Goal: Task Accomplishment & Management: Manage account settings

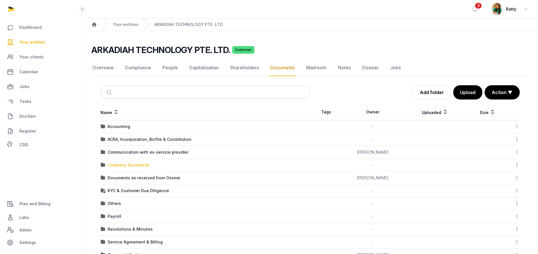
click at [138, 167] on div "Company Secretarial" at bounding box center [129, 165] width 42 height 6
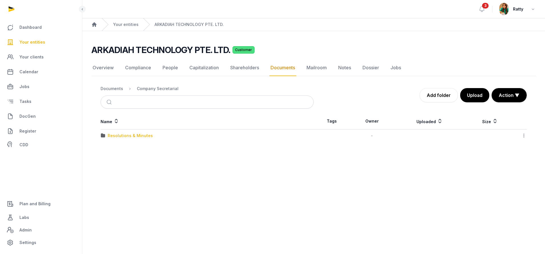
click at [128, 135] on div "Resolutions & Minutes" at bounding box center [130, 136] width 45 height 6
click at [113, 135] on div "2023" at bounding box center [113, 136] width 10 height 6
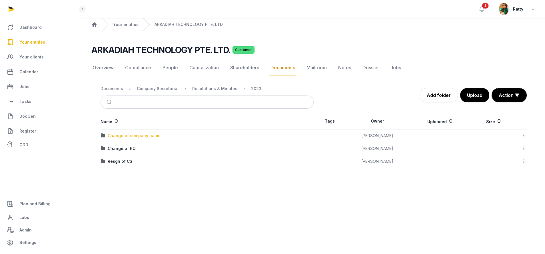
click at [121, 134] on div "Change of company name" at bounding box center [134, 136] width 53 height 6
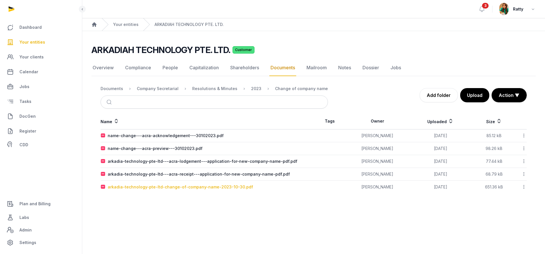
click at [167, 188] on div "arkadia-technology-pte-ltd-change-of-company-name-2023-10-30.pdf" at bounding box center [180, 187] width 145 height 6
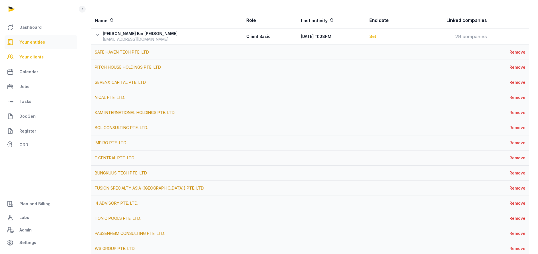
click at [33, 39] on span "Your entities" at bounding box center [32, 42] width 26 height 7
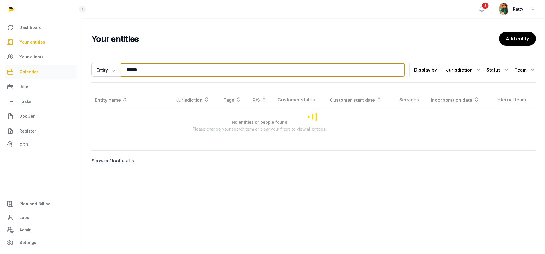
drag, startPoint x: 159, startPoint y: 72, endPoint x: 72, endPoint y: 66, distance: 87.0
click at [72, 66] on div "Dashboard Your entities Your clients Calendar Jobs Tasks DocGen Register CDD Pl…" at bounding box center [272, 127] width 545 height 254
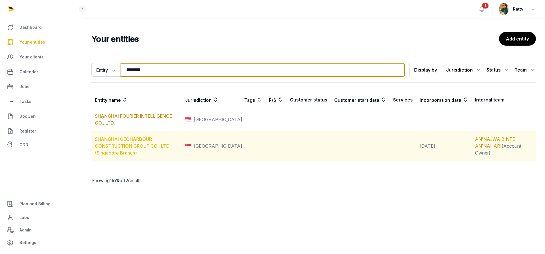
type input "********"
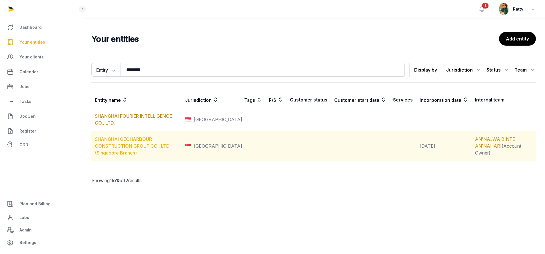
click at [107, 138] on link "SHANGHAI GEOHARBOUR CONSTRUCTION GROUP CO., LTD. (Singapore Branch)" at bounding box center [133, 145] width 76 height 19
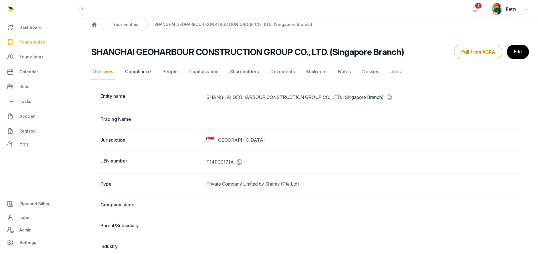
click at [146, 73] on link "Compliance" at bounding box center [138, 72] width 28 height 17
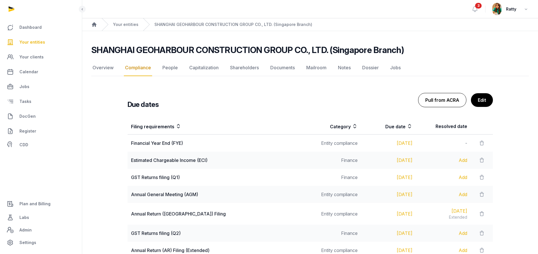
click at [444, 100] on button "Pull from ACRA" at bounding box center [442, 100] width 48 height 14
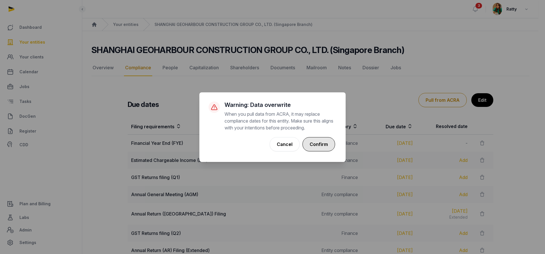
click at [319, 140] on button "Confirm" at bounding box center [318, 144] width 33 height 14
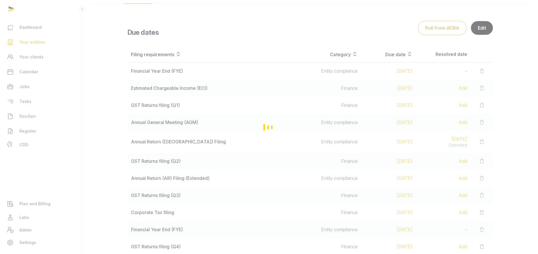
scroll to position [86, 0]
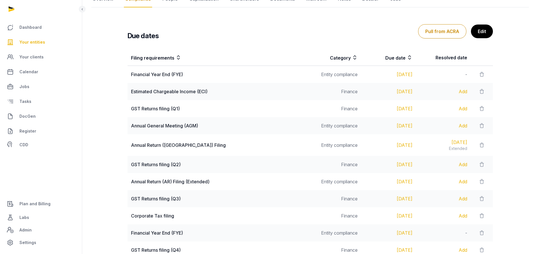
scroll to position [42, 0]
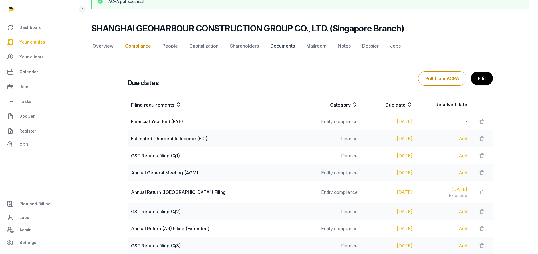
click at [280, 45] on link "Documents" at bounding box center [282, 46] width 27 height 17
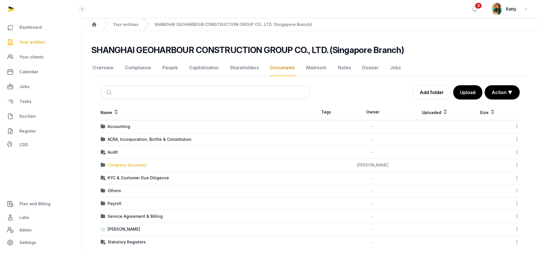
click at [127, 164] on div "Company Secretary" at bounding box center [127, 165] width 39 height 6
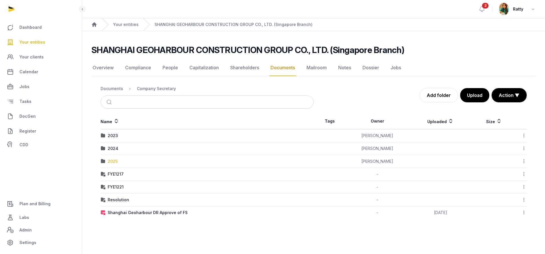
click at [109, 162] on div "2025" at bounding box center [113, 162] width 10 height 6
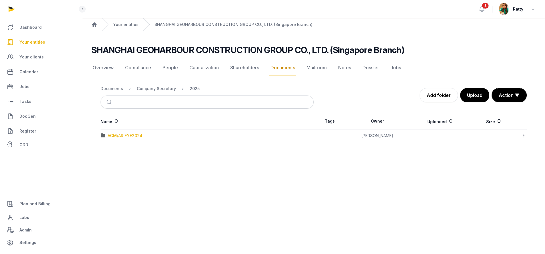
click at [118, 133] on div "AGM/AR FYE2024" at bounding box center [125, 136] width 35 height 6
click at [111, 134] on div "EOT" at bounding box center [112, 136] width 8 height 6
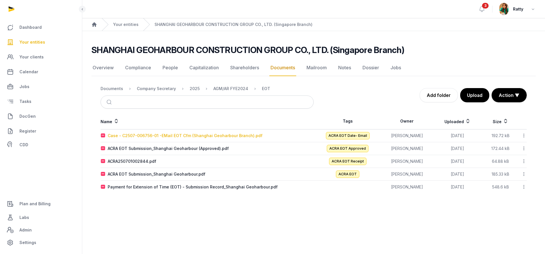
click at [147, 136] on div "Case - C2507-006756-01 -EMail EOT Cfm (Shanghai Geoharbour Branch).pdf" at bounding box center [185, 136] width 155 height 6
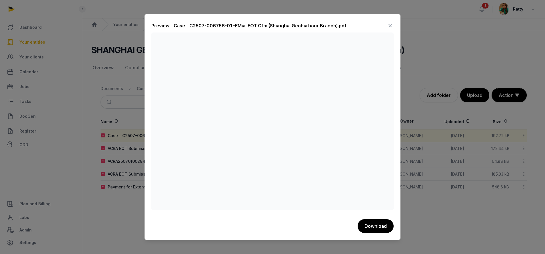
click at [391, 25] on icon at bounding box center [390, 25] width 7 height 9
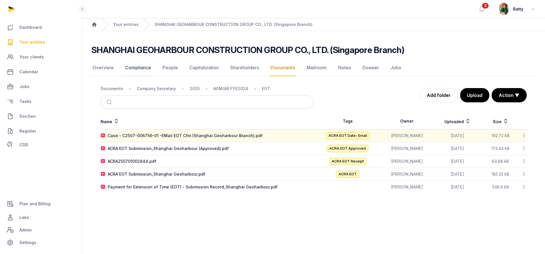
click at [135, 66] on link "Compliance" at bounding box center [138, 68] width 28 height 17
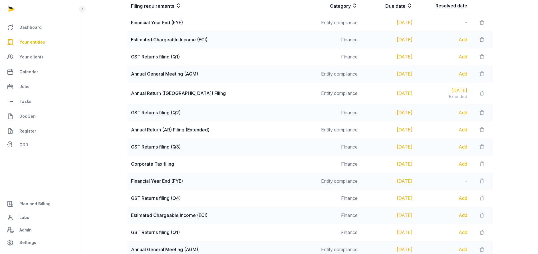
scroll to position [128, 0]
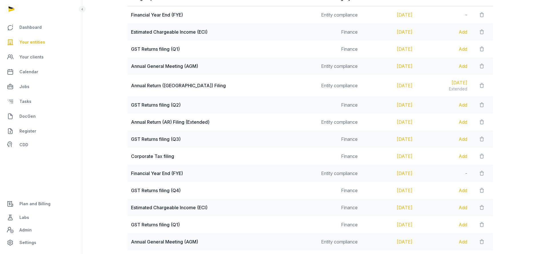
click at [39, 42] on span "Your entities" at bounding box center [32, 42] width 26 height 7
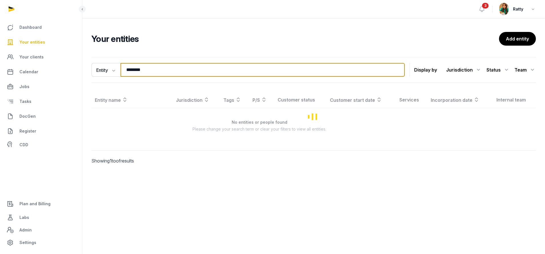
drag, startPoint x: 151, startPoint y: 68, endPoint x: -44, endPoint y: 39, distance: 197.2
click at [0, 39] on html "Dashboard Your entities Your clients Calendar Jobs Tasks DocGen Register CDD Pl…" at bounding box center [272, 127] width 545 height 254
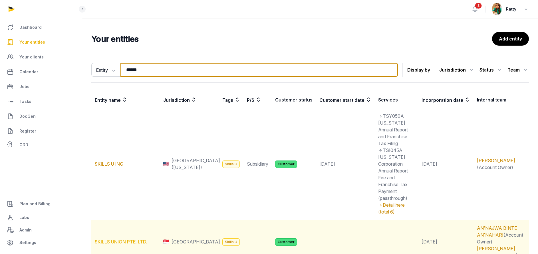
type input "******"
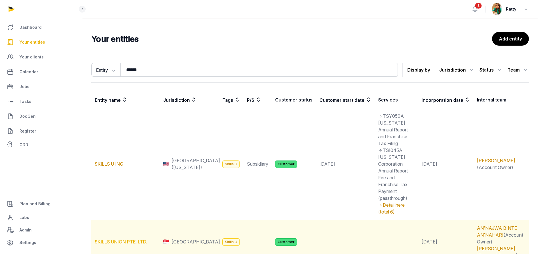
click at [120, 239] on link "SKILLS UNION PTE. LTD." at bounding box center [121, 242] width 53 height 6
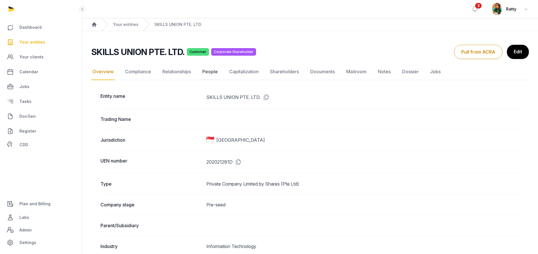
click at [212, 74] on link "People" at bounding box center [210, 72] width 18 height 17
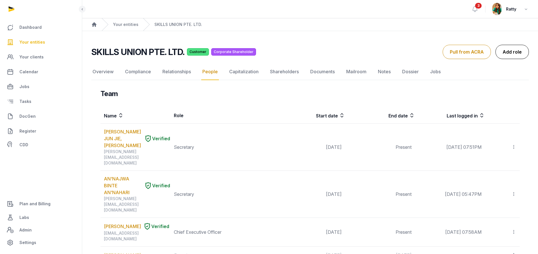
click at [511, 48] on link "Add role" at bounding box center [512, 52] width 33 height 14
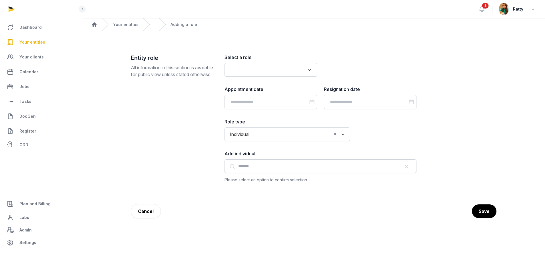
click at [245, 68] on input "Search for option" at bounding box center [266, 70] width 77 height 8
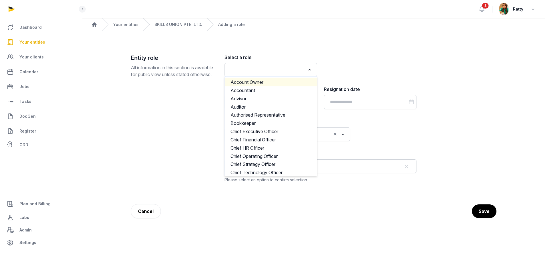
click at [248, 71] on input "Search for option" at bounding box center [266, 70] width 77 height 8
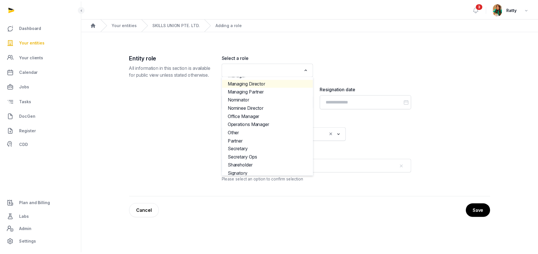
scroll to position [249, 0]
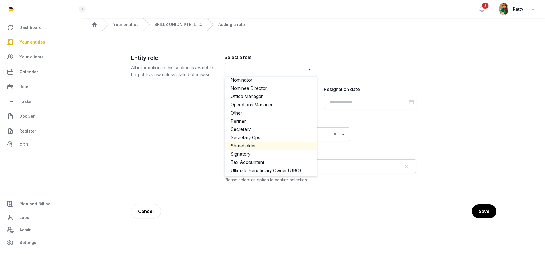
click at [264, 148] on li "Shareholder" at bounding box center [271, 146] width 92 height 8
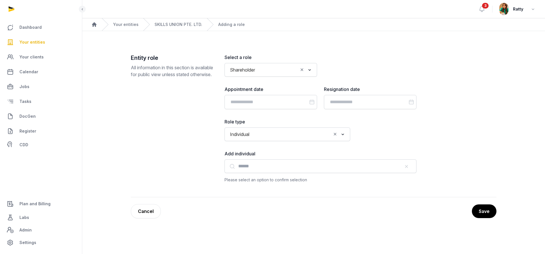
click at [252, 132] on div "Individual" at bounding box center [279, 133] width 104 height 9
click at [240, 157] on li "Corporate" at bounding box center [287, 155] width 125 height 8
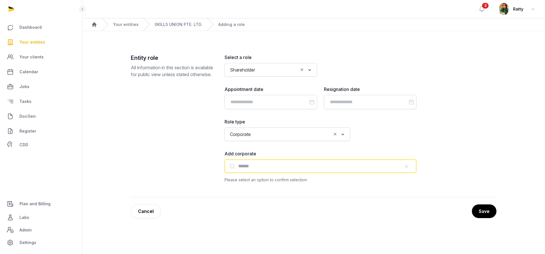
click at [286, 170] on input "text" at bounding box center [320, 167] width 192 height 14
paste input "**********"
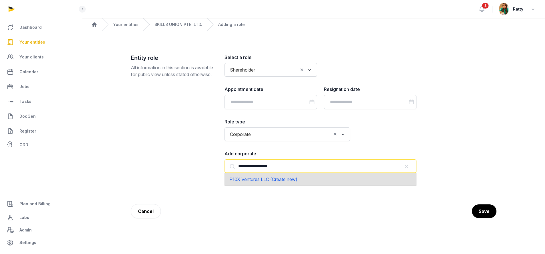
click at [246, 181] on span "P10X Ventures LLC (Create new)" at bounding box center [263, 180] width 68 height 6
type input "**********"
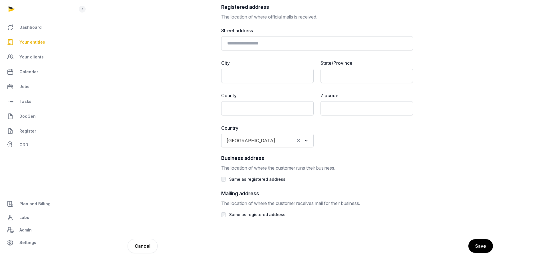
scroll to position [276, 0]
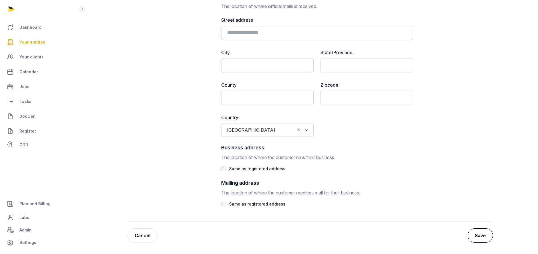
click at [482, 236] on button "Save" at bounding box center [480, 236] width 25 height 14
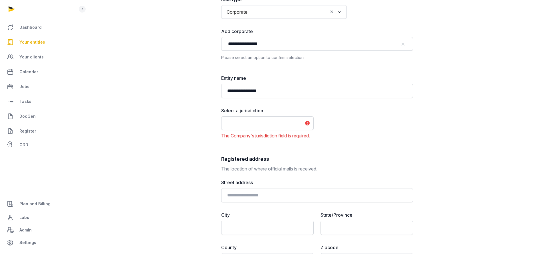
scroll to position [171, 0]
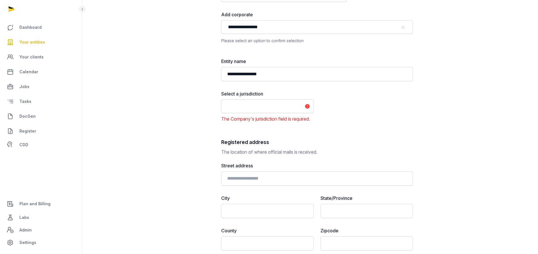
click at [281, 105] on input "Search for option" at bounding box center [263, 107] width 77 height 8
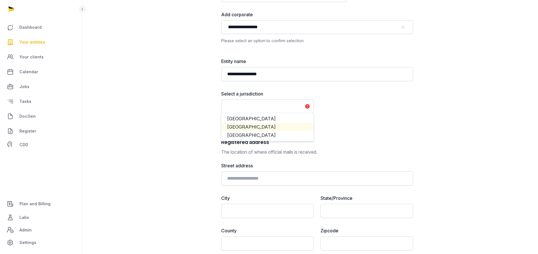
click at [247, 127] on li "Singapore" at bounding box center [268, 127] width 92 height 8
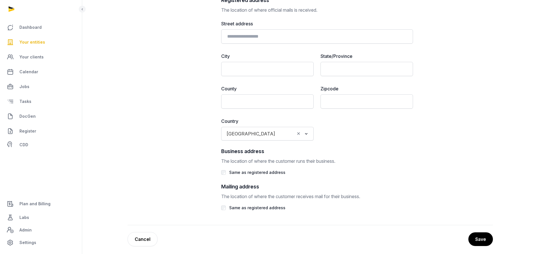
scroll to position [324, 0]
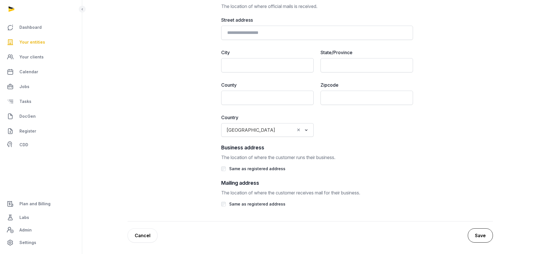
click at [484, 238] on button "Save" at bounding box center [480, 236] width 25 height 14
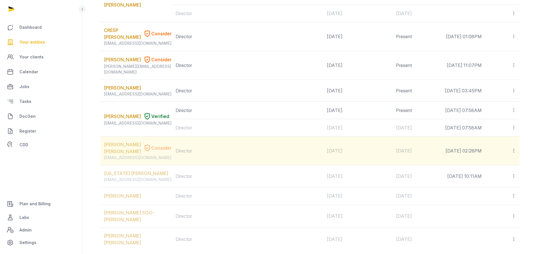
scroll to position [685, 0]
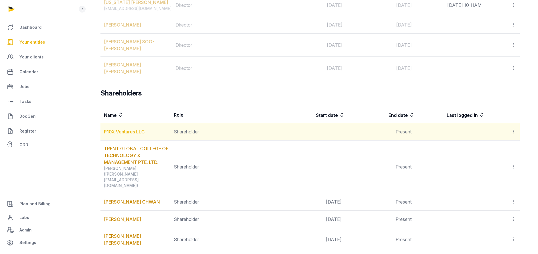
click at [128, 129] on link "P10X Ventures LLC" at bounding box center [124, 132] width 41 height 6
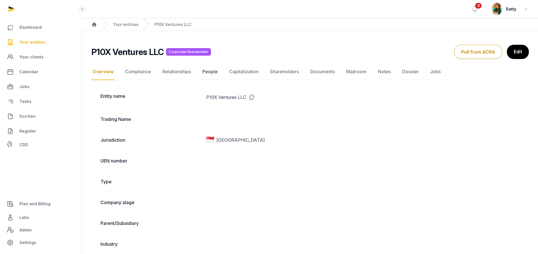
click at [213, 73] on link "People" at bounding box center [210, 72] width 18 height 17
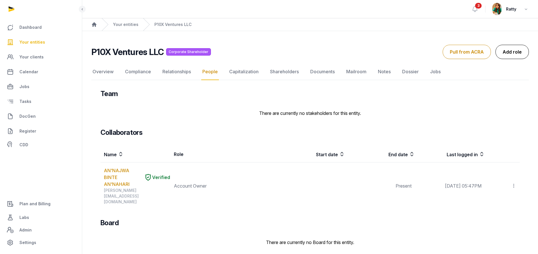
click at [515, 51] on link "Add role" at bounding box center [512, 52] width 33 height 14
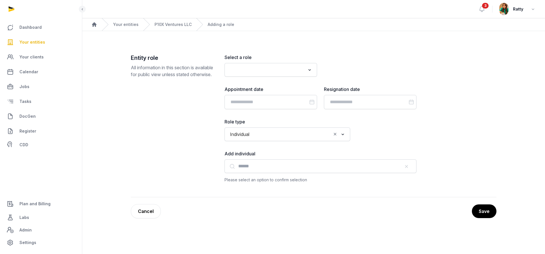
click at [269, 74] on input "Search for option" at bounding box center [266, 70] width 77 height 8
click at [275, 83] on li "Authorised Representative" at bounding box center [271, 82] width 92 height 8
type input "****"
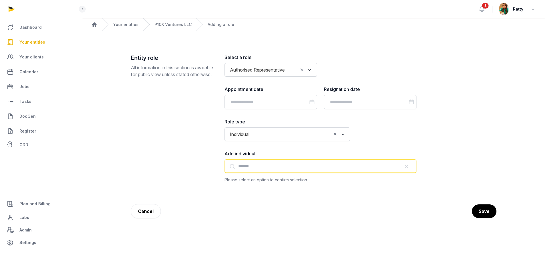
click at [249, 167] on input "text" at bounding box center [320, 167] width 192 height 14
paste input "**********"
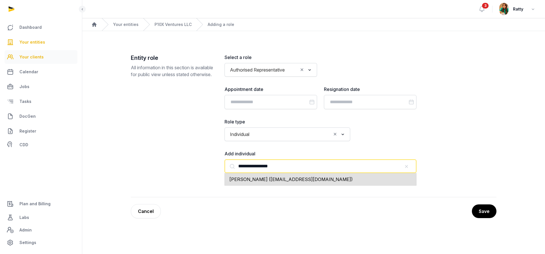
type input "**********"
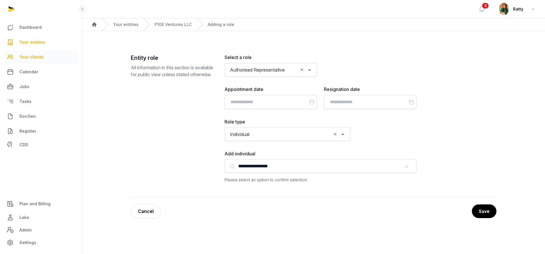
click at [25, 55] on span "Your clients" at bounding box center [31, 57] width 24 height 7
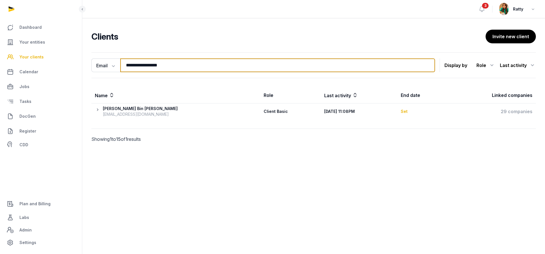
drag, startPoint x: 187, startPoint y: 67, endPoint x: -34, endPoint y: 59, distance: 221.4
click at [0, 59] on html "**********" at bounding box center [272, 127] width 545 height 254
paste input "search"
type input "**********"
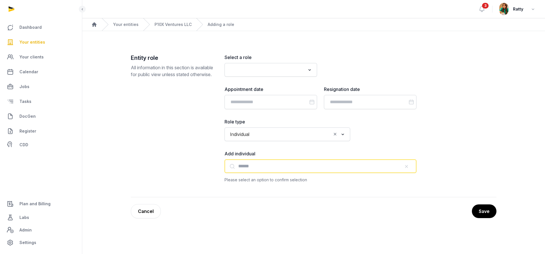
click at [253, 165] on input "text" at bounding box center [320, 167] width 192 height 14
paste input "**********"
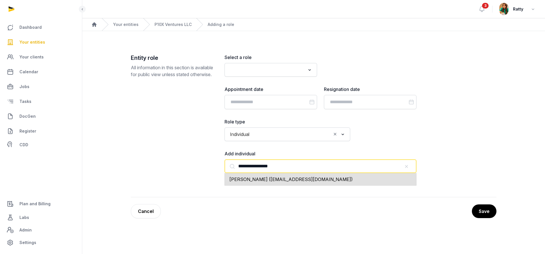
click at [237, 178] on span "Suresh Madhuvarsu (xxxx@gmail.com)" at bounding box center [290, 180] width 123 height 6
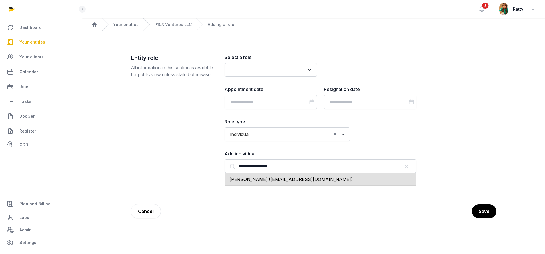
type input "**********"
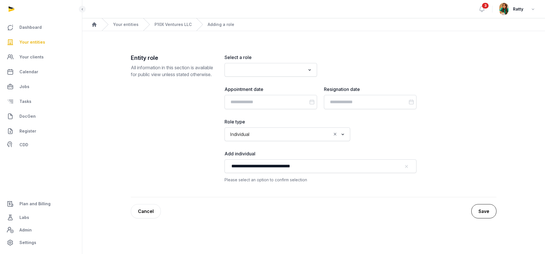
click at [489, 212] on button "Save" at bounding box center [483, 211] width 25 height 14
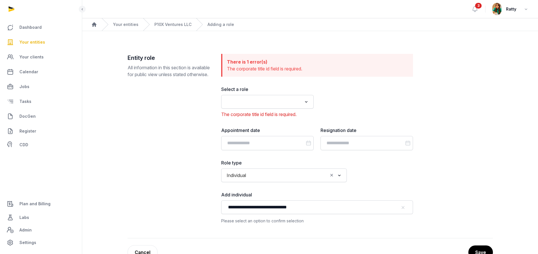
click at [277, 103] on input "Search for option" at bounding box center [263, 102] width 77 height 8
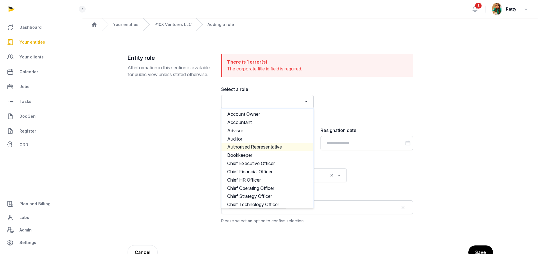
click at [279, 144] on li "Authorised Representative" at bounding box center [268, 147] width 92 height 8
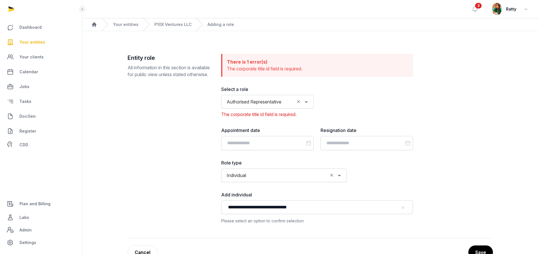
scroll to position [17, 0]
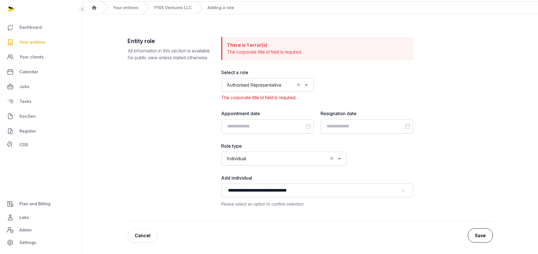
click at [482, 233] on button "Save" at bounding box center [480, 236] width 25 height 14
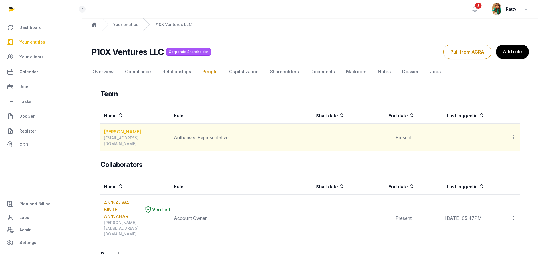
click at [116, 131] on link "Suresh Madhuvarsu" at bounding box center [122, 131] width 37 height 7
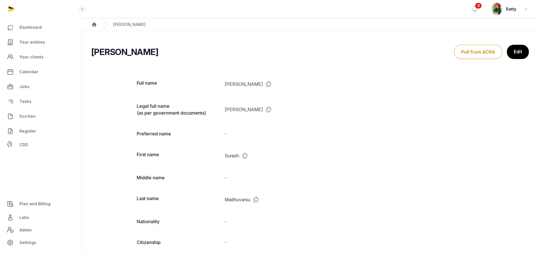
drag, startPoint x: 517, startPoint y: 50, endPoint x: 515, endPoint y: 52, distance: 3.0
click at [518, 50] on link "Edit" at bounding box center [518, 52] width 22 height 14
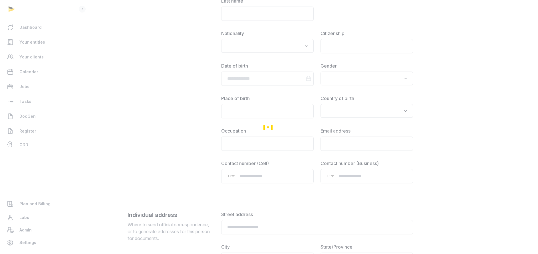
scroll to position [171, 0]
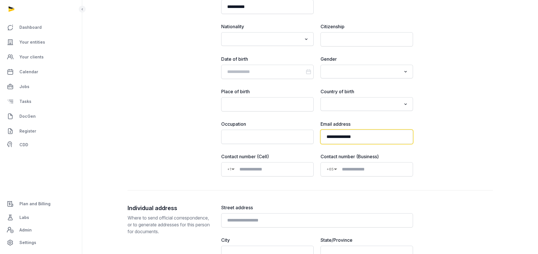
drag, startPoint x: 372, startPoint y: 137, endPoint x: 263, endPoint y: 137, distance: 109.1
click at [263, 137] on div "**********" at bounding box center [317, 132] width 192 height 23
paste input "*******"
type input "**********"
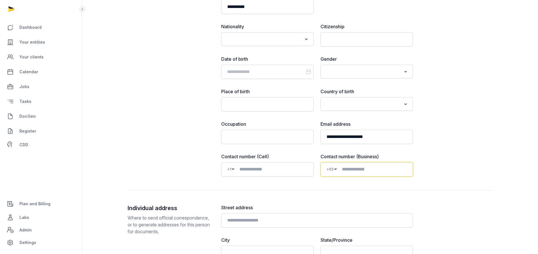
click at [357, 170] on input at bounding box center [373, 169] width 70 height 7
paste input "**********"
click at [456, 160] on div "**********" at bounding box center [310, 37] width 365 height 308
click at [338, 169] on input "**********" at bounding box center [370, 169] width 73 height 7
type input "**********"
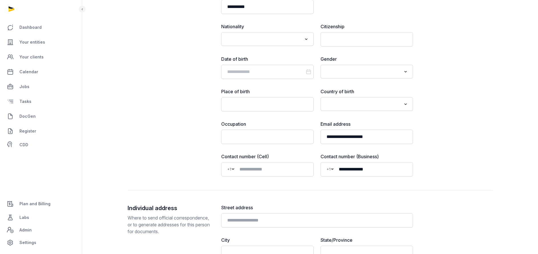
click at [489, 150] on div "**********" at bounding box center [310, 37] width 365 height 308
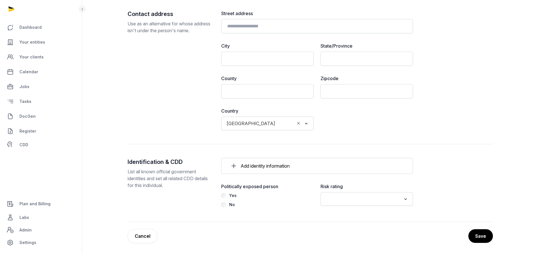
scroll to position [515, 0]
click at [483, 238] on button "Save" at bounding box center [480, 236] width 25 height 14
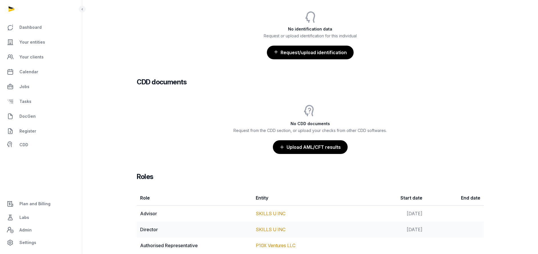
scroll to position [386, 0]
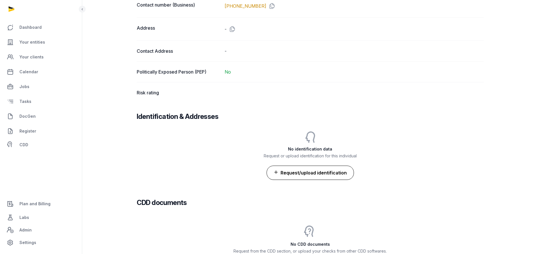
click at [326, 170] on button "Request/upload identification" at bounding box center [310, 173] width 87 height 14
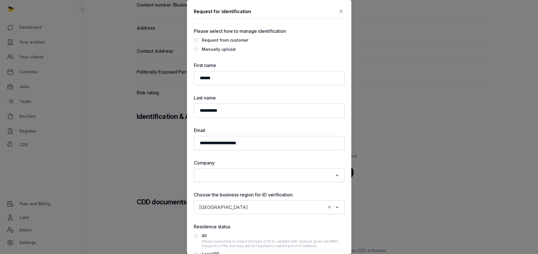
scroll to position [70, 0]
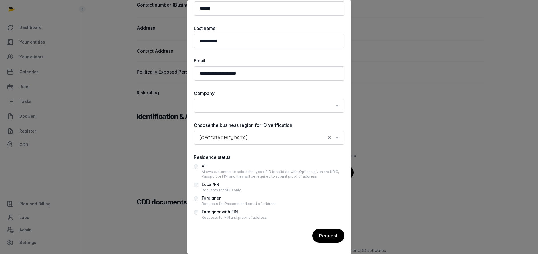
click at [229, 104] on input "Search for option" at bounding box center [265, 106] width 136 height 8
click at [218, 129] on li "P10X Ventures LLC" at bounding box center [269, 126] width 150 height 8
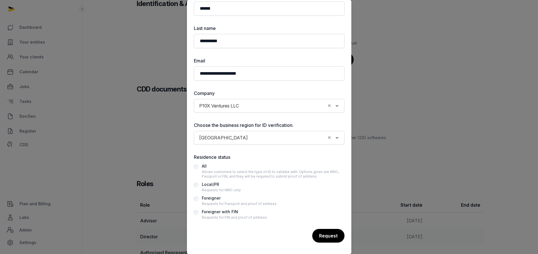
scroll to position [519, 0]
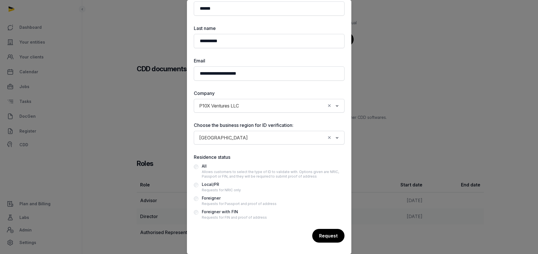
click at [213, 198] on div "Foreigner" at bounding box center [239, 198] width 75 height 7
click at [320, 233] on div "Request" at bounding box center [328, 236] width 33 height 14
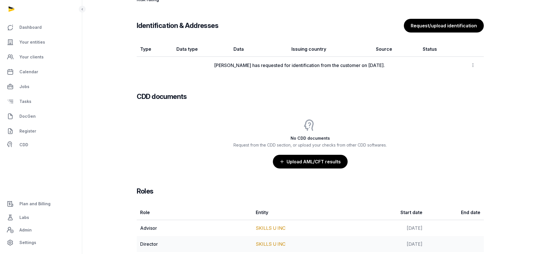
scroll to position [421, 0]
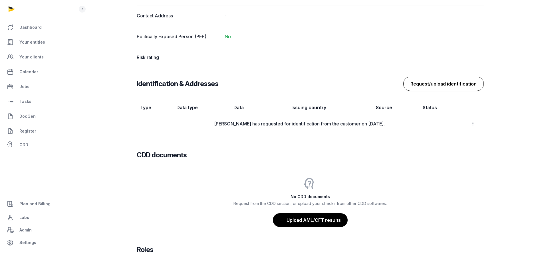
click at [452, 87] on button "Request/upload identification" at bounding box center [443, 84] width 81 height 14
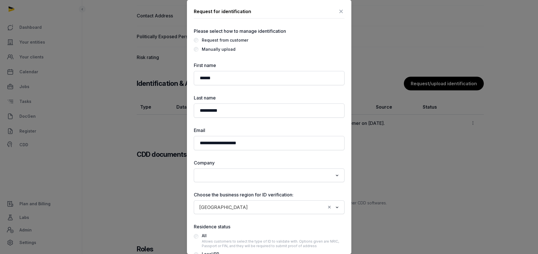
click at [210, 49] on div "Manually upload" at bounding box center [219, 49] width 34 height 7
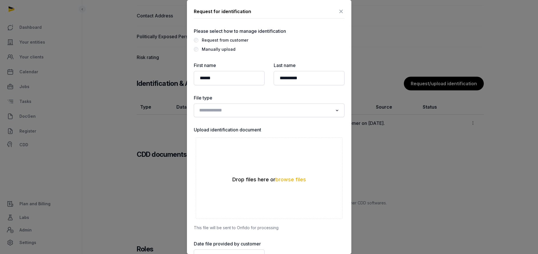
click at [226, 111] on input "Search for option" at bounding box center [265, 111] width 136 height 8
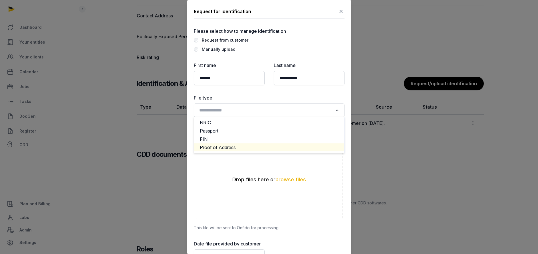
click at [212, 146] on li "Proof of Address" at bounding box center [269, 148] width 150 height 8
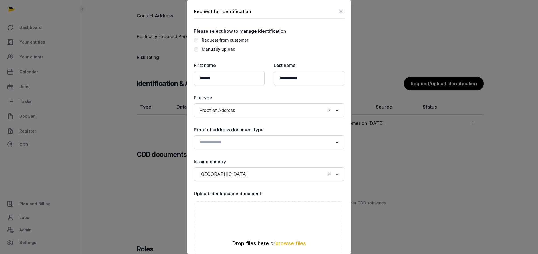
click at [229, 138] on div "Search for option" at bounding box center [265, 141] width 137 height 9
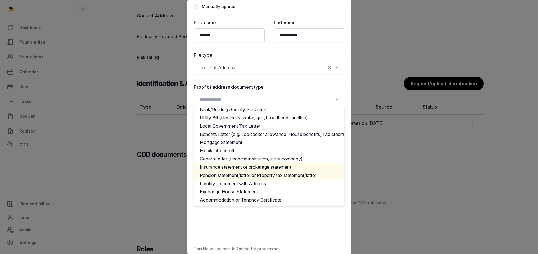
scroll to position [9, 0]
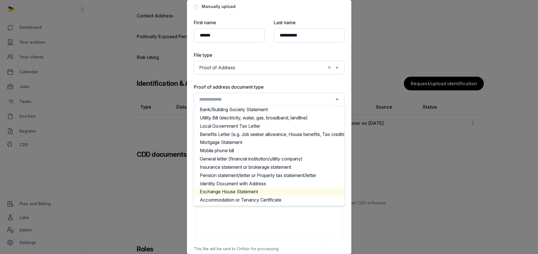
click at [222, 188] on li "Exchange House Statement" at bounding box center [269, 192] width 150 height 8
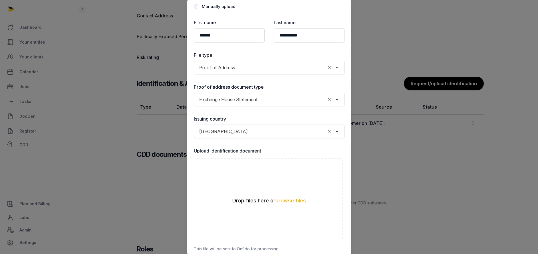
click at [227, 106] on div "Exchange House Statement Loading..." at bounding box center [269, 100] width 151 height 14
click at [228, 101] on span "Exchange House Statement" at bounding box center [228, 100] width 61 height 8
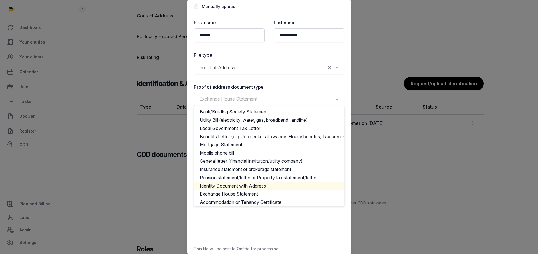
click at [218, 186] on li "Identity Document with Address" at bounding box center [269, 186] width 150 height 8
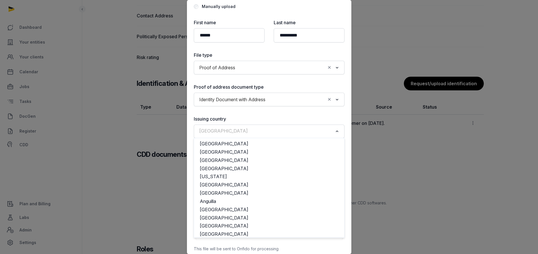
click at [222, 131] on div "Singapore" at bounding box center [265, 130] width 137 height 9
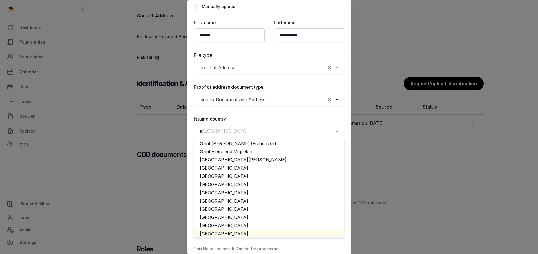
scroll to position [0, 0]
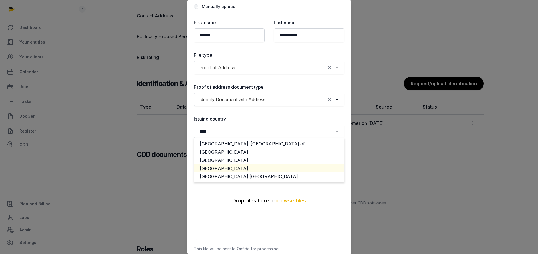
click at [217, 168] on li "United States" at bounding box center [269, 169] width 150 height 8
type input "****"
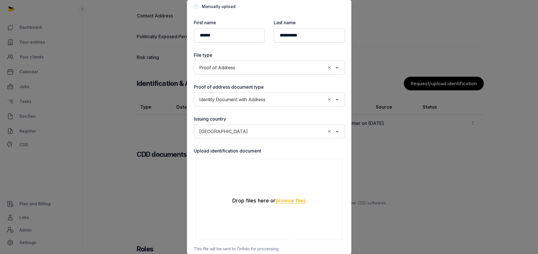
click at [280, 203] on button "browse files" at bounding box center [291, 200] width 31 height 5
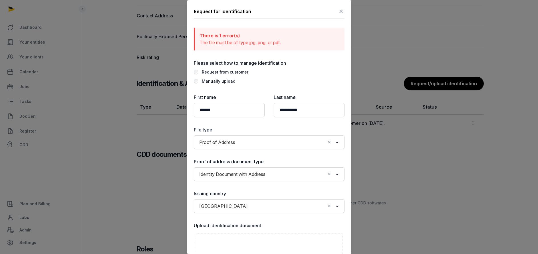
click at [338, 12] on icon at bounding box center [341, 11] width 7 height 9
